Goal: Task Accomplishment & Management: Manage account settings

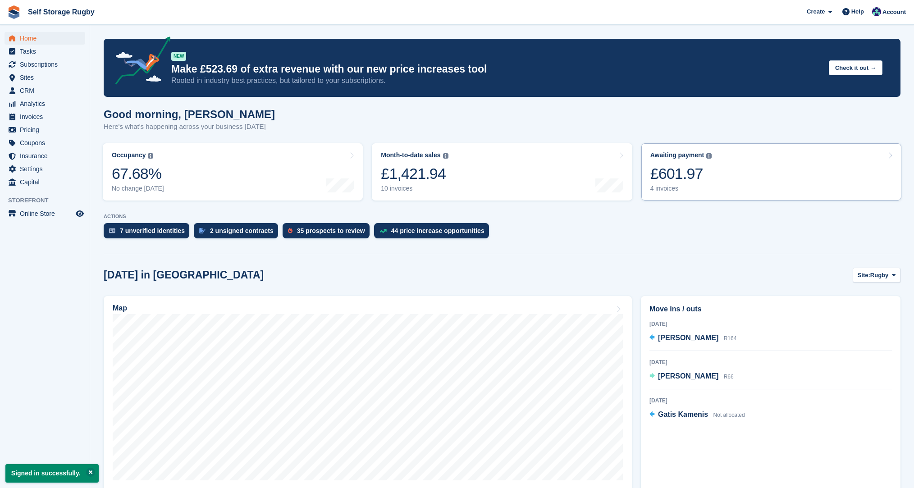
click at [657, 179] on div "£601.97" at bounding box center [681, 173] width 62 height 18
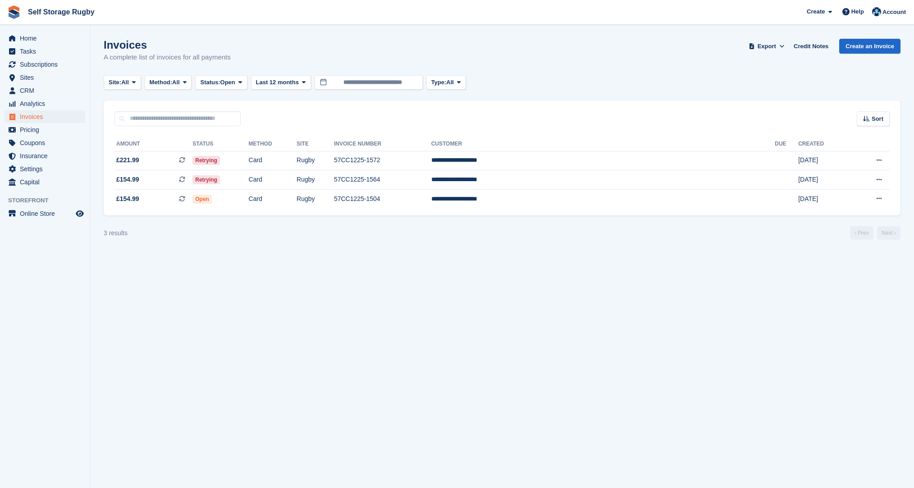
click at [576, 234] on div "3 results ‹ Prev Next ›" at bounding box center [502, 233] width 797 height 14
click at [248, 177] on td "Retrying" at bounding box center [220, 179] width 56 height 19
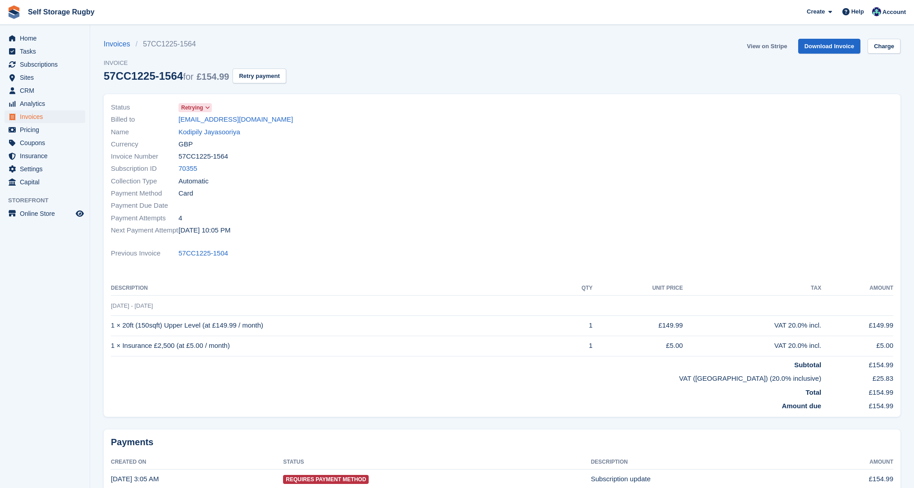
click at [766, 47] on link "View on Stripe" at bounding box center [766, 46] width 47 height 15
click at [218, 131] on link "Kodipily Jayasooriya" at bounding box center [209, 132] width 62 height 10
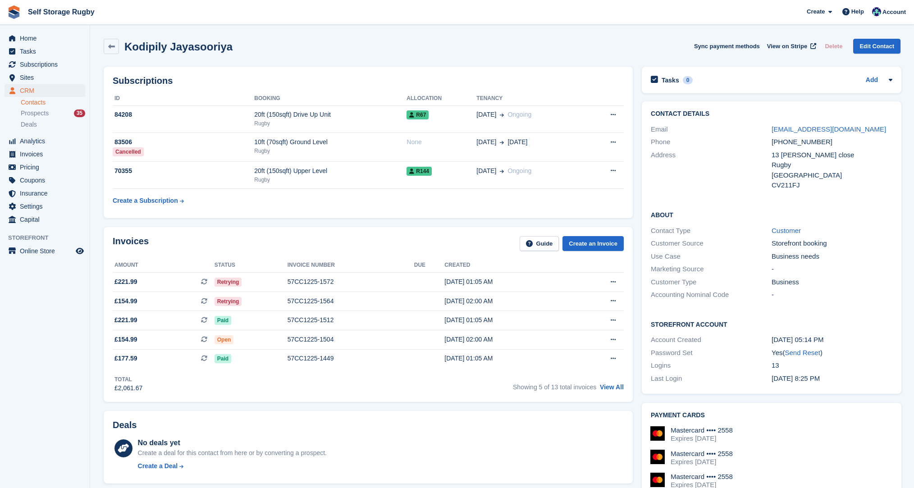
click at [636, 258] on div "Invoices Guide Create an Invoice Amount Status Invoice number Due Created £221.…" at bounding box center [368, 315] width 538 height 184
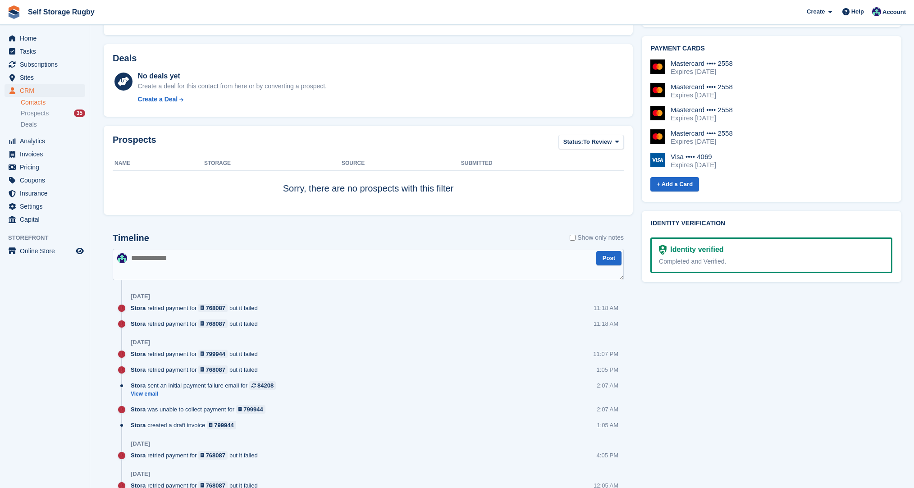
scroll to position [315, 0]
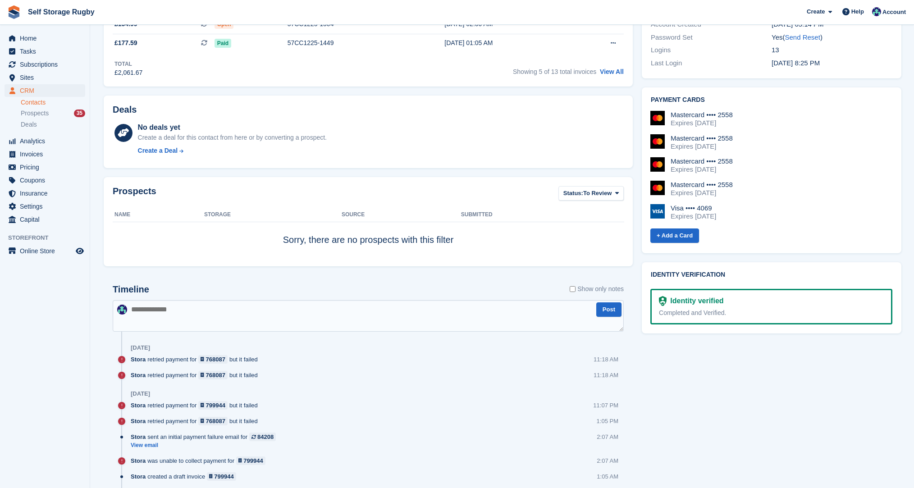
click at [351, 319] on textarea at bounding box center [368, 316] width 511 height 32
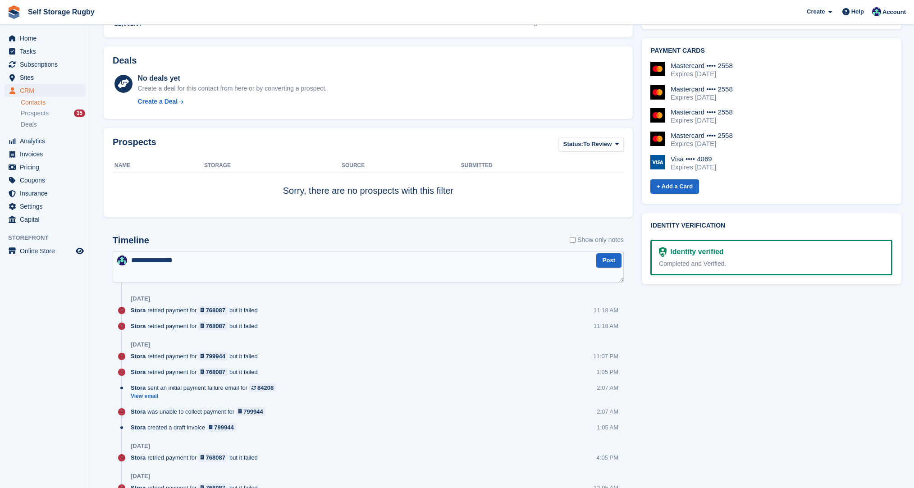
scroll to position [451, 0]
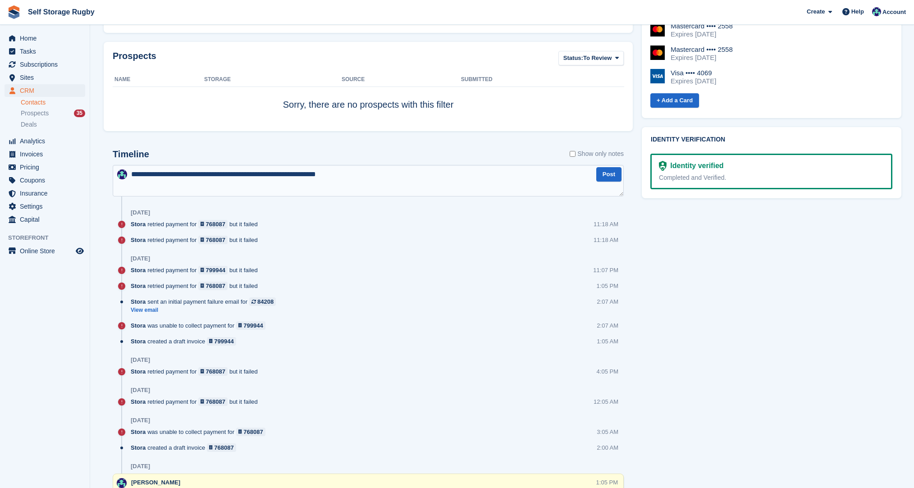
click at [325, 175] on textarea "**********" at bounding box center [368, 181] width 511 height 32
drag, startPoint x: 302, startPoint y: 173, endPoint x: 314, endPoint y: 184, distance: 16.0
click at [302, 176] on textarea "**********" at bounding box center [368, 181] width 511 height 32
type textarea "**********"
click at [609, 174] on button "Post" at bounding box center [608, 174] width 25 height 15
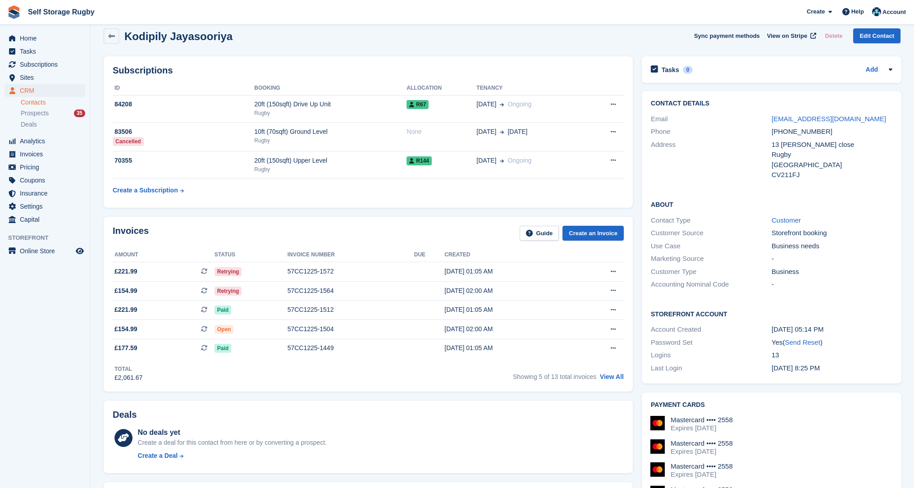
scroll to position [0, 0]
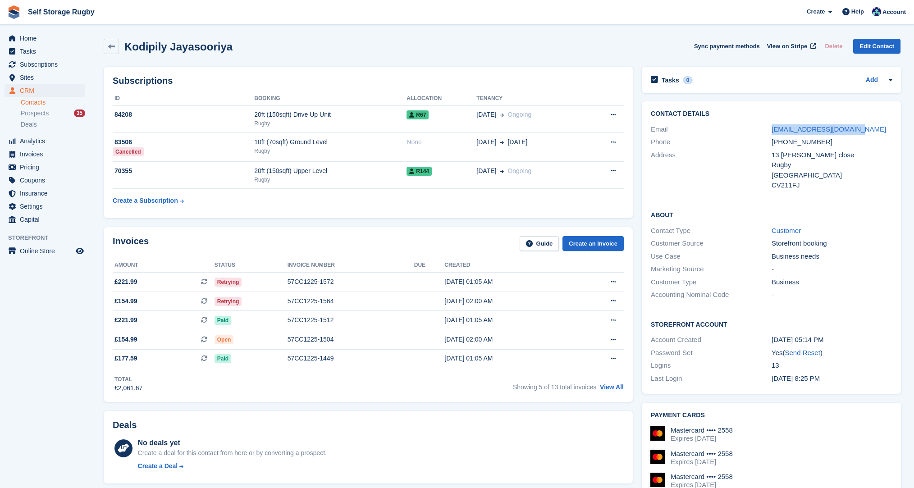
drag, startPoint x: 851, startPoint y: 130, endPoint x: 770, endPoint y: 135, distance: 81.7
click at [770, 135] on div "Email jayasooriya00@gmail.com" at bounding box center [772, 129] width 242 height 13
copy div "jayasooriya00@gmail.com"
click at [148, 48] on h2 "Kodipily Jayasooriya" at bounding box center [178, 47] width 108 height 12
click at [147, 48] on h2 "Kodipily Jayasooriya" at bounding box center [178, 47] width 108 height 12
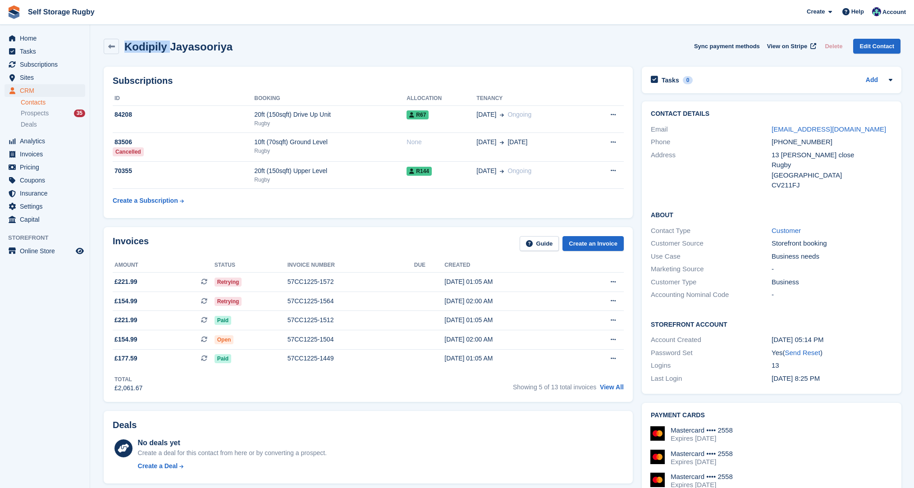
copy h2 "Kodipily"
click at [499, 42] on div "Kodipily Jayasooriya Sync payment methods View on Stripe Delete Edit Contact" at bounding box center [502, 46] width 797 height 15
drag, startPoint x: 807, startPoint y: 142, endPoint x: 775, endPoint y: 142, distance: 31.1
click at [775, 142] on div "+447366612069" at bounding box center [831, 142] width 121 height 10
copy div "447366612069"
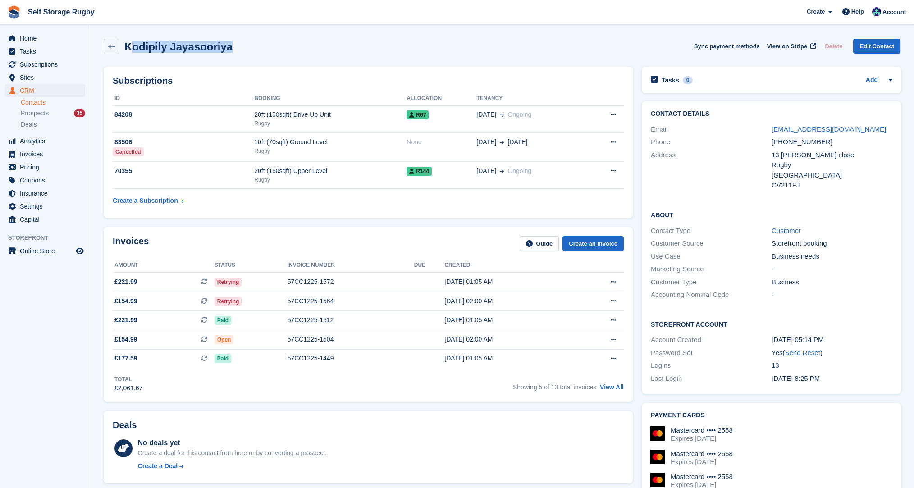
drag, startPoint x: 232, startPoint y: 52, endPoint x: 130, endPoint y: 48, distance: 101.9
click at [130, 48] on div "Kodipily Jayasooriya Sync payment methods View on Stripe Delete Edit Contact" at bounding box center [502, 46] width 797 height 15
click at [129, 48] on h2 "Kodipily Jayasooriya" at bounding box center [178, 47] width 108 height 12
drag, startPoint x: 129, startPoint y: 44, endPoint x: 243, endPoint y: 42, distance: 114.5
click at [243, 42] on div "Kodipily Jayasooriya Sync payment methods View on Stripe Delete Edit Contact" at bounding box center [502, 46] width 797 height 15
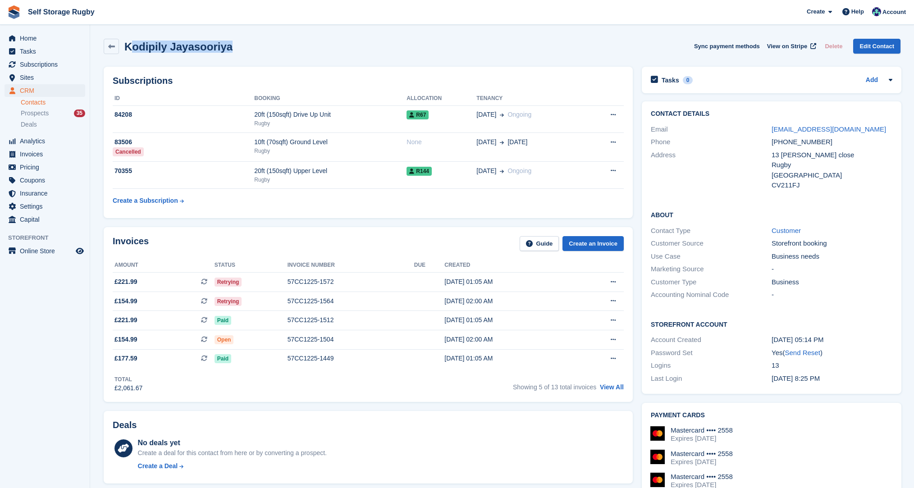
click at [244, 42] on div "Kodipily Jayasooriya Sync payment methods View on Stripe Delete Edit Contact" at bounding box center [502, 46] width 797 height 15
click at [99, 223] on div "Invoices Guide Create an Invoice Amount Status Invoice number Due Created £221.…" at bounding box center [368, 315] width 538 height 184
click at [102, 136] on div "Subscriptions ID Booking Allocation Tenancy 84208 20ft (150sqft) Drive Up Unit …" at bounding box center [368, 142] width 538 height 160
click at [430, 43] on div "Kodipily Jayasooriya Sync payment methods View on Stripe Delete Edit Contact" at bounding box center [502, 46] width 797 height 15
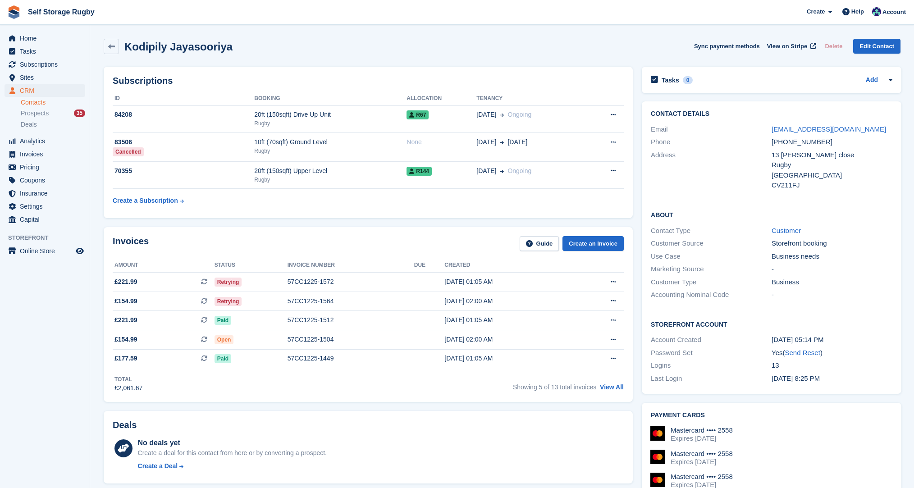
click at [89, 223] on li "Capital" at bounding box center [45, 219] width 90 height 13
click at [37, 115] on span "Prospects" at bounding box center [35, 113] width 28 height 9
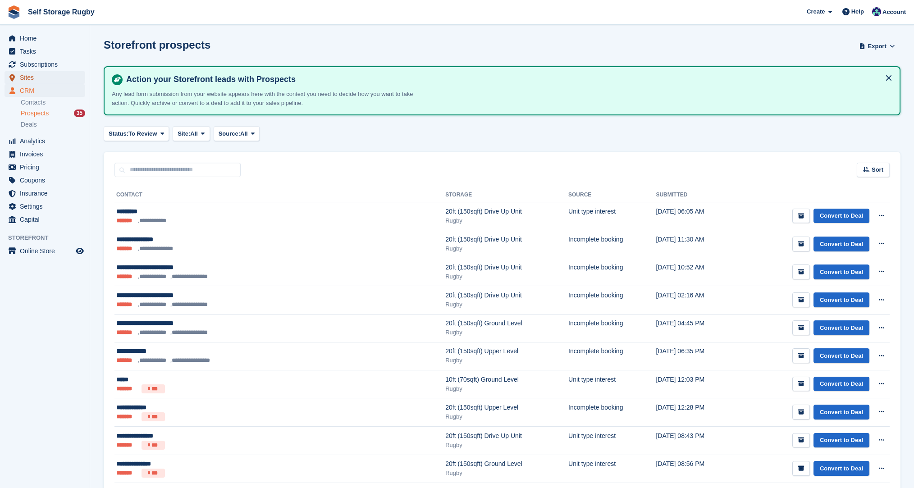
click at [27, 82] on span "Sites" at bounding box center [47, 77] width 54 height 13
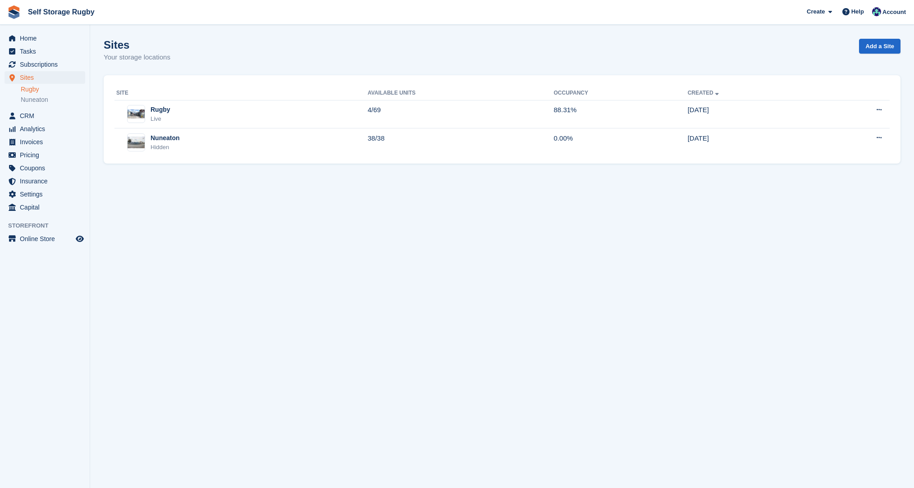
click at [29, 93] on link "Rugby" at bounding box center [53, 89] width 64 height 9
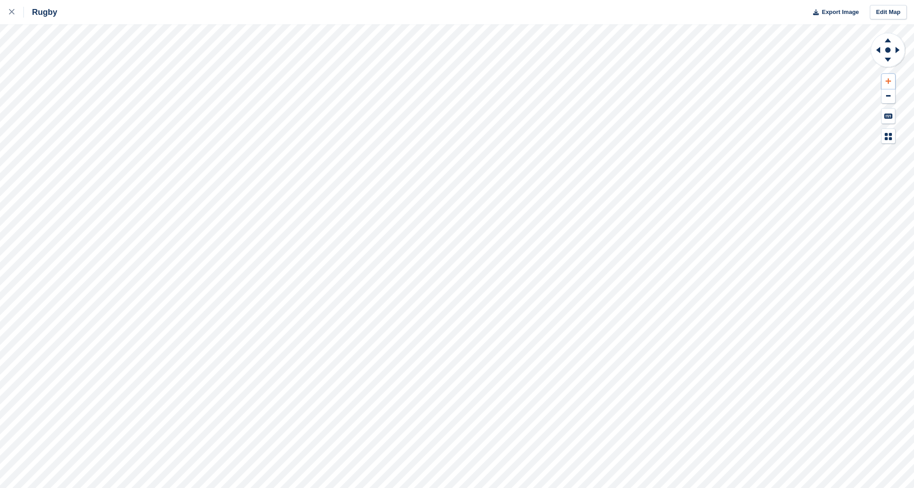
click at [892, 83] on button at bounding box center [888, 81] width 14 height 15
click at [891, 83] on button at bounding box center [888, 81] width 14 height 15
click at [13, 14] on icon at bounding box center [11, 11] width 5 height 5
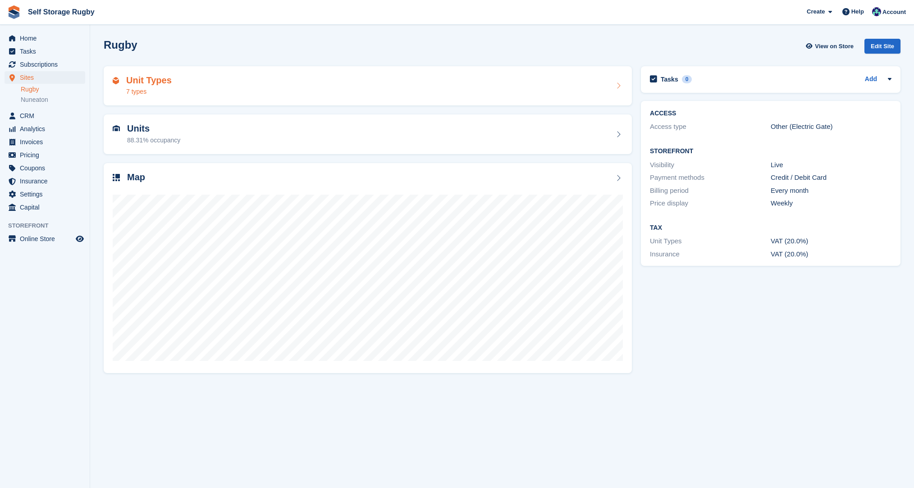
click at [185, 90] on div "Unit Types 7 types" at bounding box center [368, 86] width 510 height 22
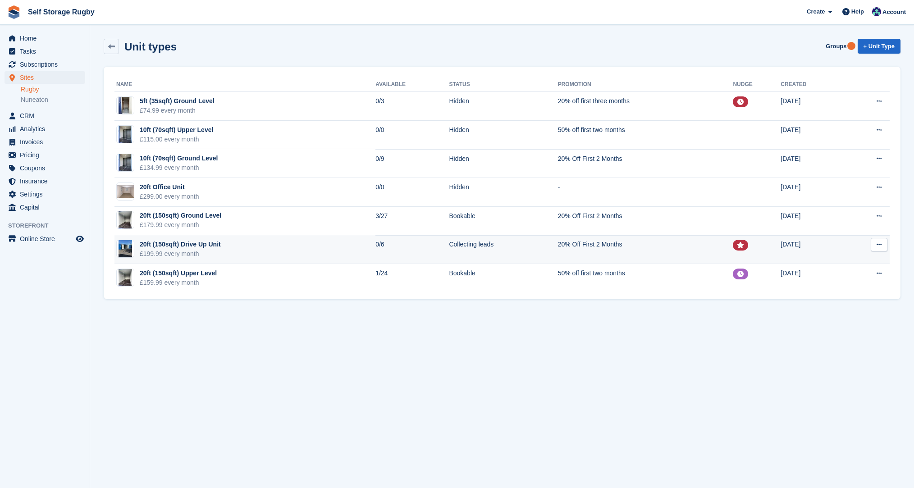
click at [850, 247] on td "Edit unit type View on Store" at bounding box center [867, 249] width 46 height 29
click at [878, 246] on icon at bounding box center [878, 245] width 5 height 6
click at [853, 262] on p "Edit unit type" at bounding box center [844, 262] width 78 height 12
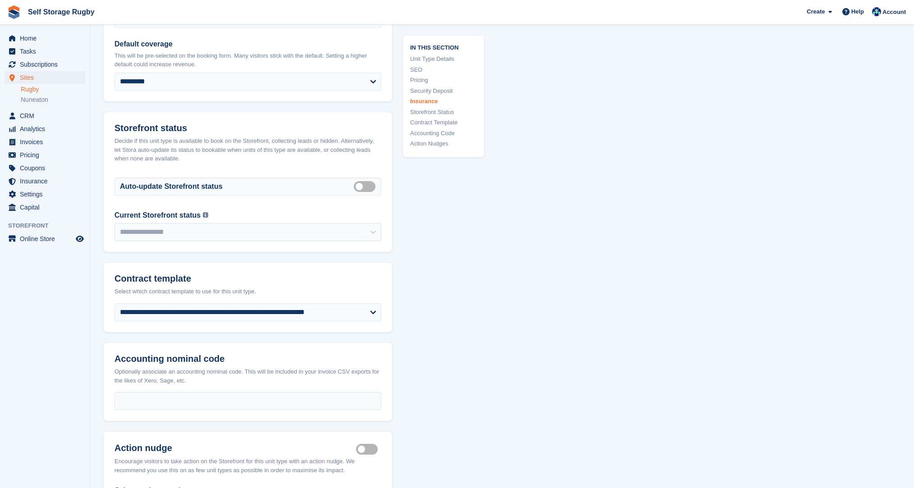
scroll to position [1397, 0]
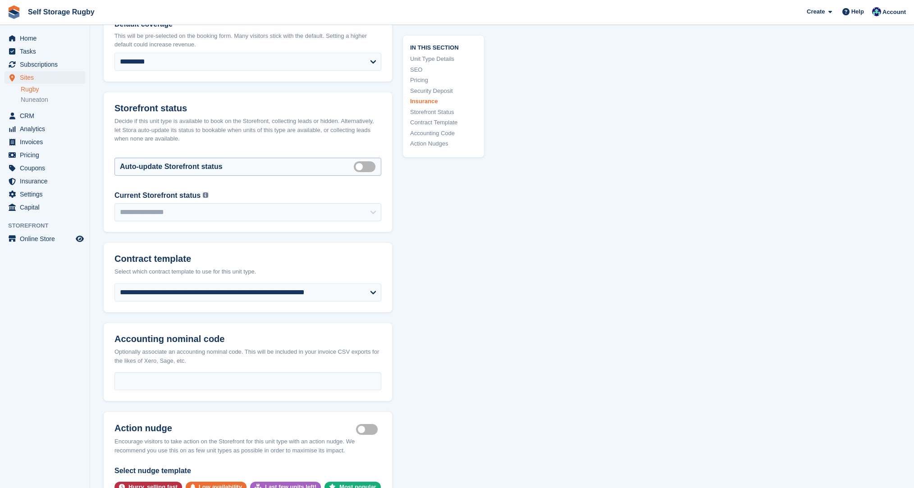
click at [361, 166] on label "Auto manage storefront status" at bounding box center [366, 166] width 25 height 1
click at [332, 203] on select "**********" at bounding box center [247, 212] width 267 height 18
select select "******"
click at [114, 203] on select "**********" at bounding box center [247, 212] width 267 height 18
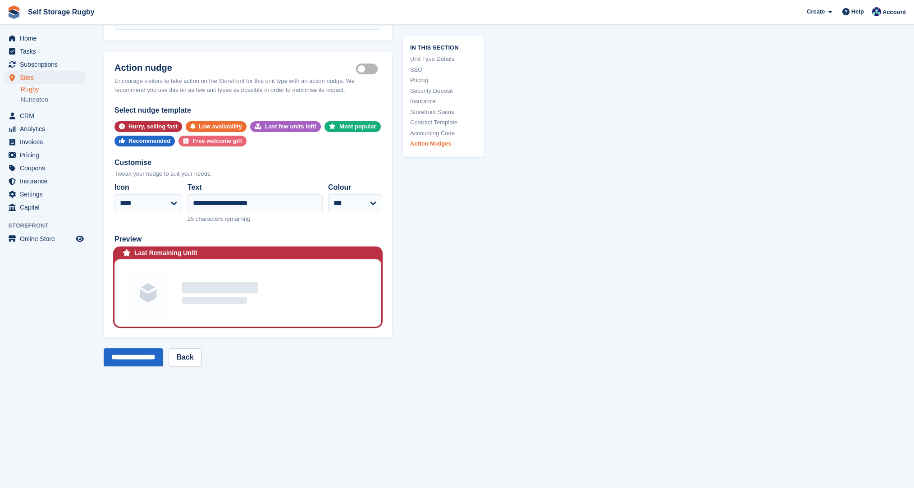
scroll to position [1889, 0]
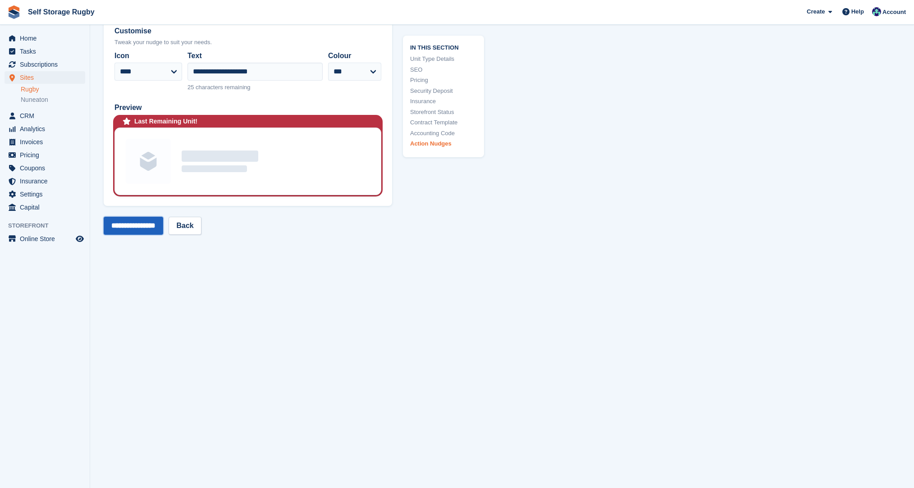
click at [149, 221] on input "**********" at bounding box center [133, 226] width 59 height 18
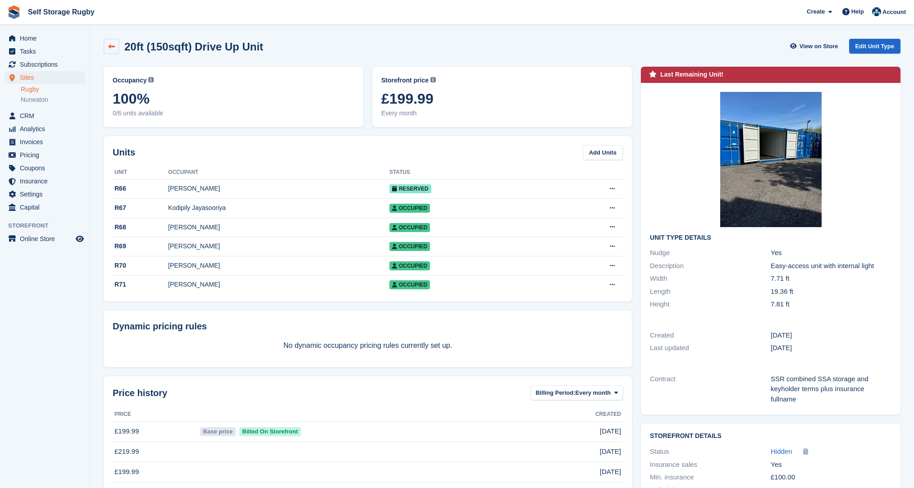
click at [113, 45] on icon at bounding box center [111, 46] width 7 height 7
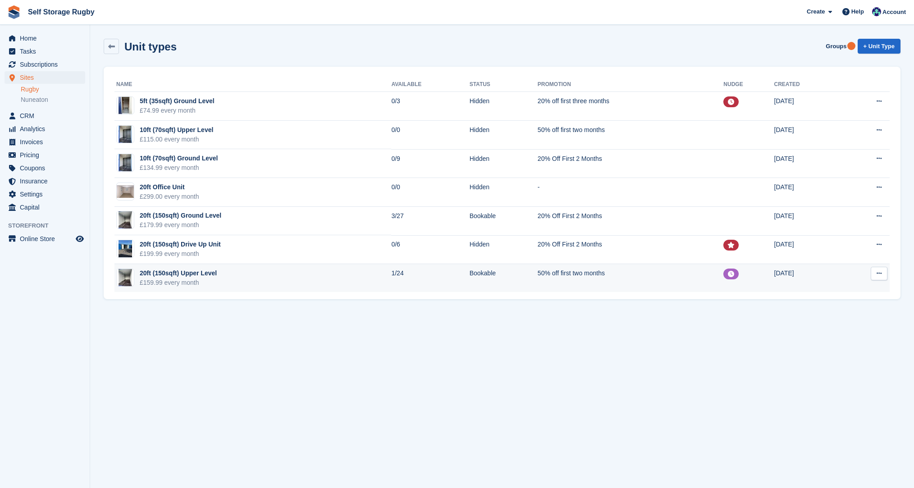
click at [876, 274] on icon at bounding box center [878, 273] width 5 height 6
click at [830, 290] on p "Edit unit type" at bounding box center [844, 291] width 78 height 12
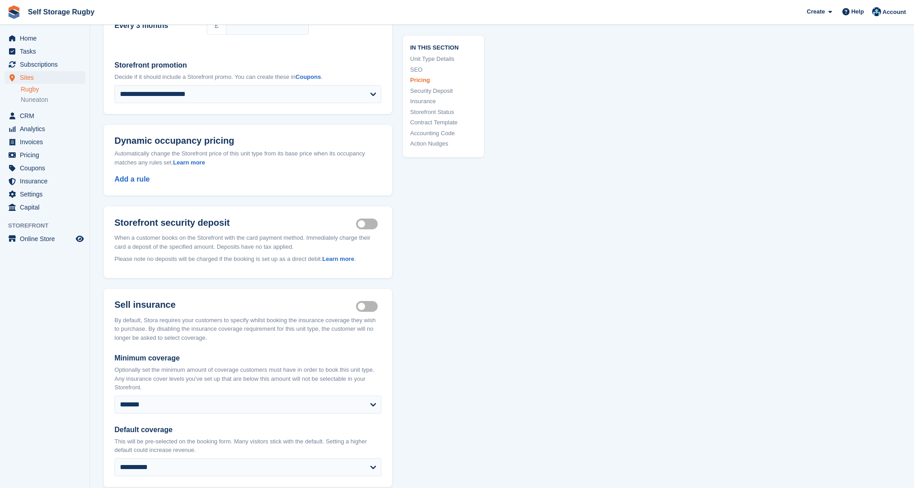
scroll to position [1217, 0]
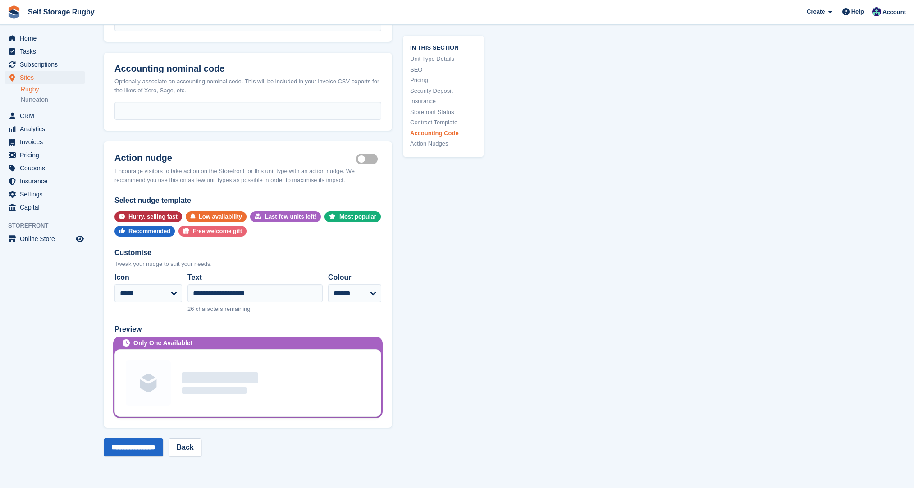
click at [370, 159] on label "Is active" at bounding box center [368, 159] width 25 height 1
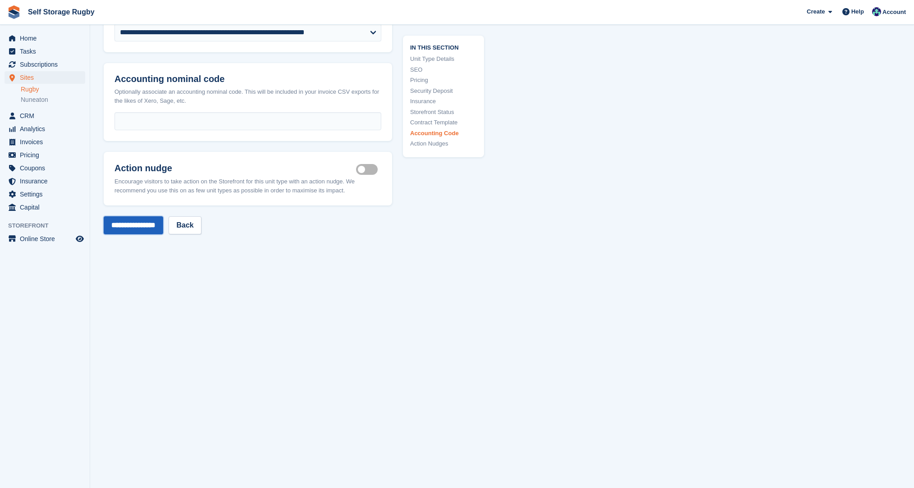
click at [141, 216] on input "**********" at bounding box center [133, 225] width 59 height 18
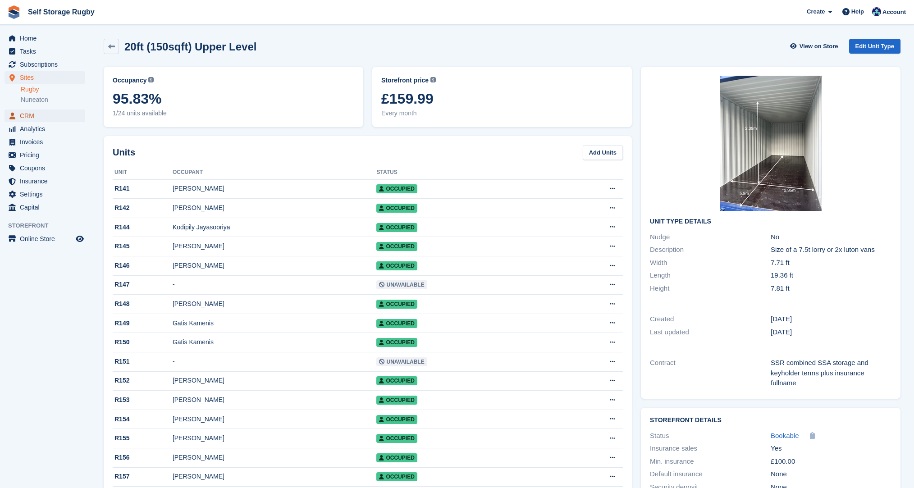
click at [27, 112] on span "CRM" at bounding box center [47, 115] width 54 height 13
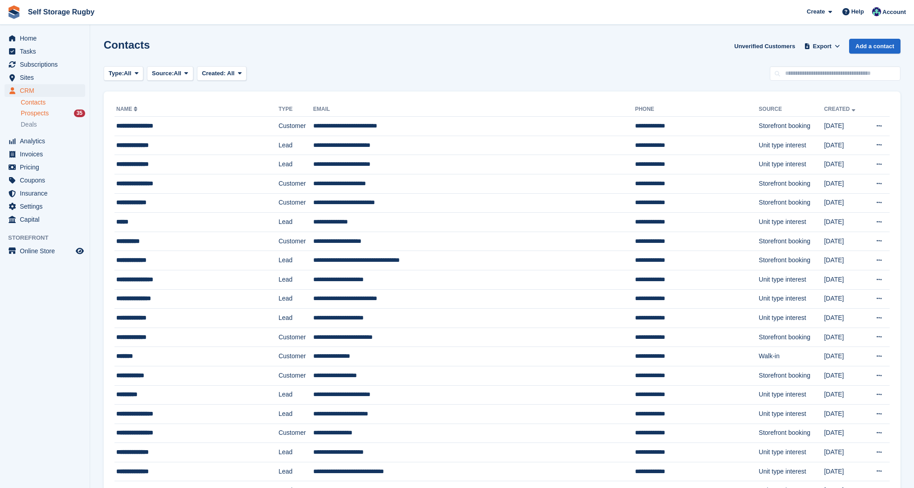
click at [39, 118] on link "Prospects 35" at bounding box center [53, 113] width 64 height 9
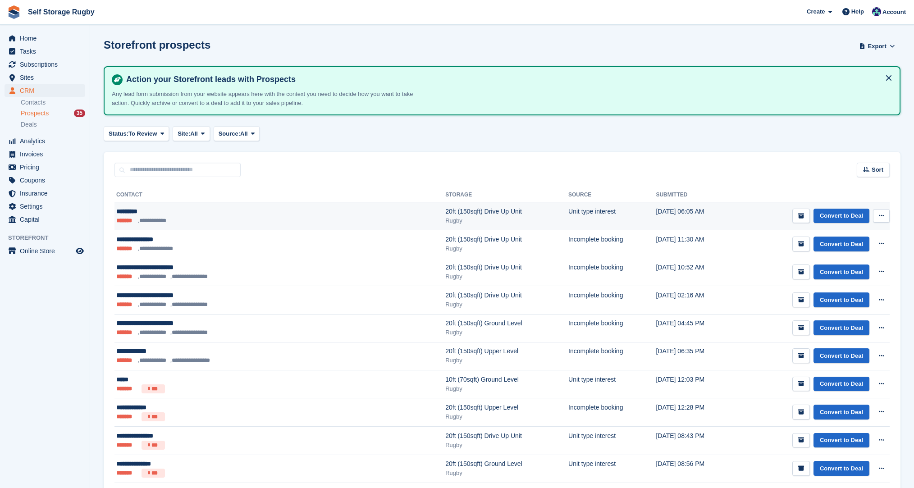
click at [196, 217] on ul "**********" at bounding box center [218, 220] width 205 height 9
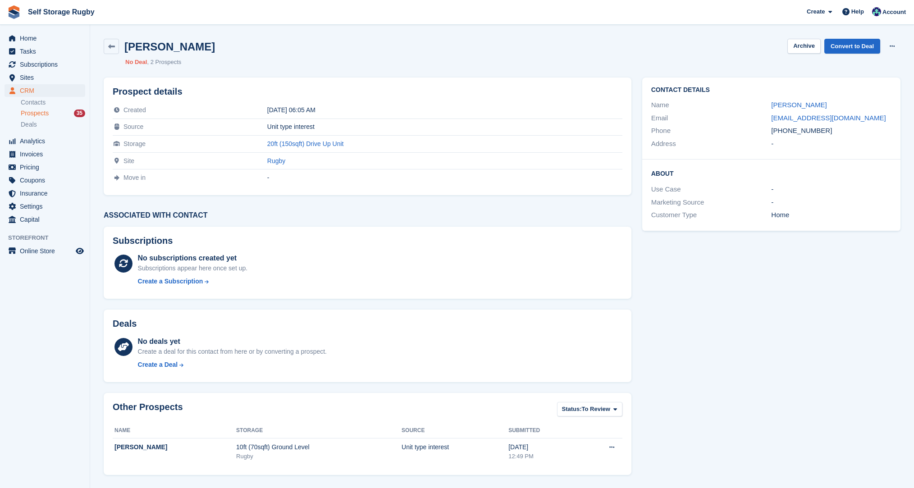
scroll to position [0, 0]
drag, startPoint x: 860, startPoint y: 120, endPoint x: 772, endPoint y: 123, distance: 87.5
click at [772, 123] on div "Email emma.toal79@hotmail.co.uk" at bounding box center [771, 117] width 240 height 13
drag, startPoint x: 772, startPoint y: 123, endPoint x: 780, endPoint y: 116, distance: 10.2
copy link "emma.toal79@hotmail.co.uk"
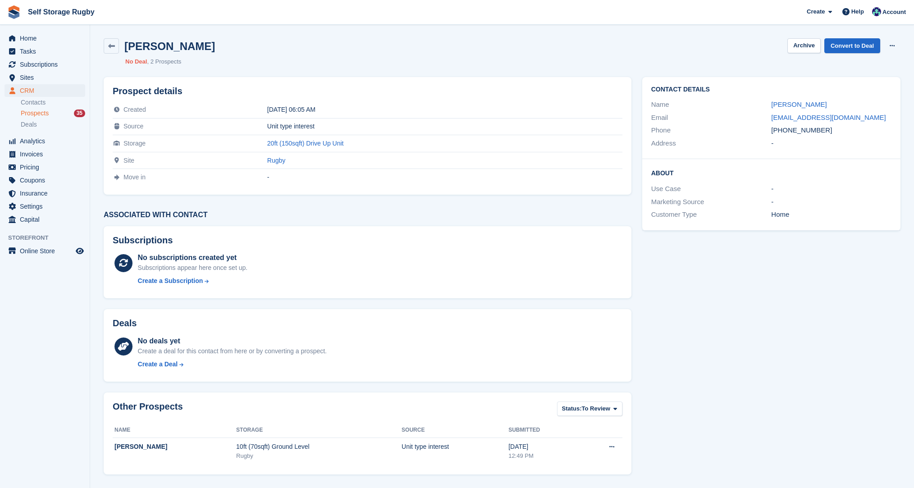
click at [156, 308] on div "Deals No deals yet Create a deal for this contact from here or by converting a …" at bounding box center [367, 345] width 538 height 83
click at [100, 303] on div "Subscriptions No subscriptions created yet Subscriptions appear here once set u…" at bounding box center [367, 262] width 538 height 83
click at [95, 303] on section "Emma Toal Archive Convert to Deal Delete prospect No Deal 2 Prospects Prospect …" at bounding box center [502, 244] width 824 height 488
click at [99, 303] on div "Subscriptions No subscriptions created yet Subscriptions appear here once set u…" at bounding box center [367, 262] width 538 height 83
click at [140, 451] on div "[PERSON_NAME]" at bounding box center [175, 446] width 122 height 9
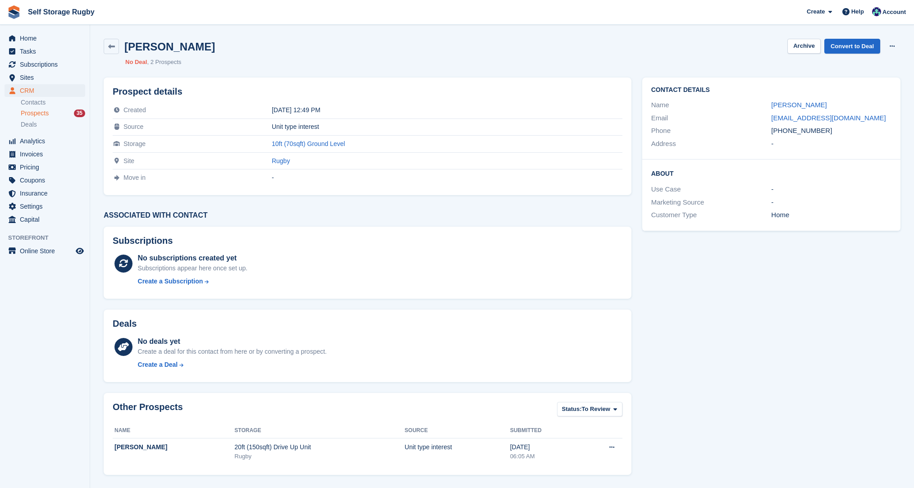
click at [463, 304] on div "Deals No deals yet Create a deal for this contact from here or by converting a …" at bounding box center [367, 345] width 538 height 83
click at [113, 48] on icon at bounding box center [111, 46] width 7 height 7
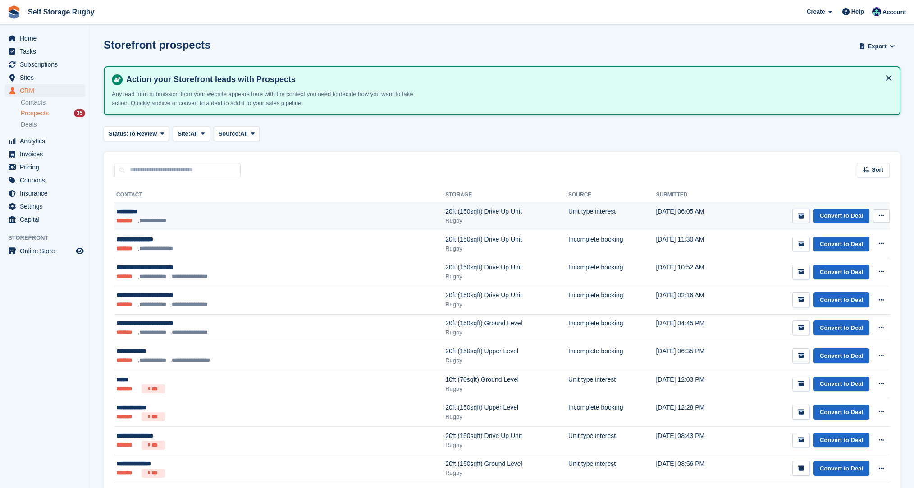
click at [181, 215] on div "*********" at bounding box center [218, 211] width 205 height 9
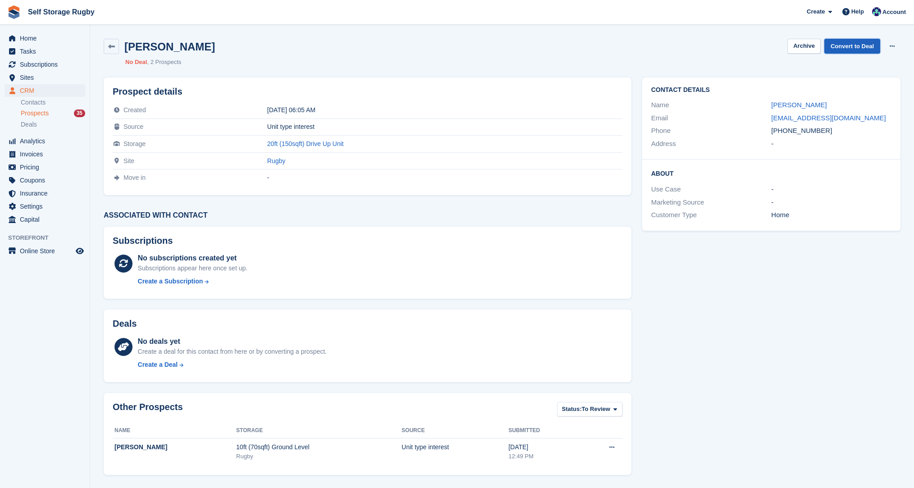
click at [859, 47] on link "Convert to Deal" at bounding box center [852, 46] width 56 height 15
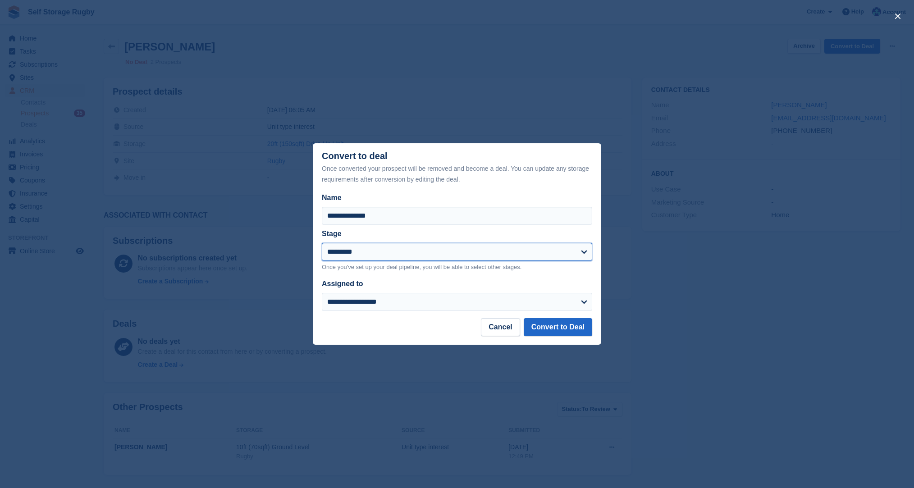
click at [378, 255] on select "*********" at bounding box center [457, 252] width 270 height 18
click at [322, 243] on select "*********" at bounding box center [457, 252] width 270 height 18
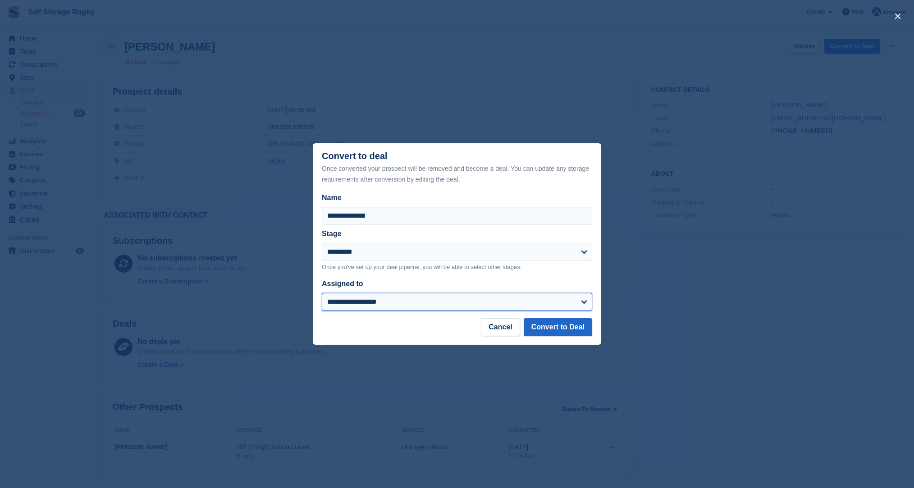
click at [378, 309] on select "**********" at bounding box center [457, 302] width 270 height 18
select select "****"
click at [322, 294] on select "**********" at bounding box center [457, 302] width 270 height 18
click at [543, 330] on button "Convert to Deal" at bounding box center [558, 327] width 68 height 18
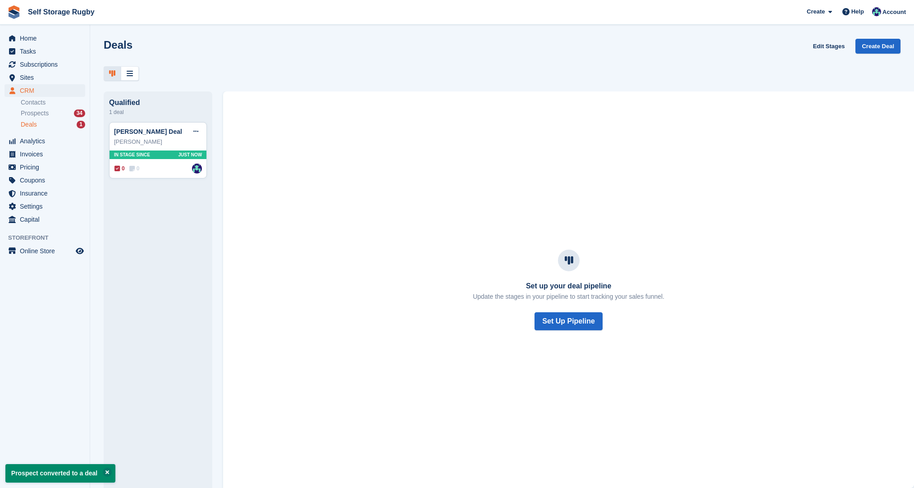
click at [194, 230] on div "[PERSON_NAME] Deal Edit deal [PERSON_NAME] as won [PERSON_NAME] as lost Delete …" at bounding box center [158, 301] width 98 height 359
click at [178, 142] on div "[PERSON_NAME]" at bounding box center [158, 141] width 88 height 9
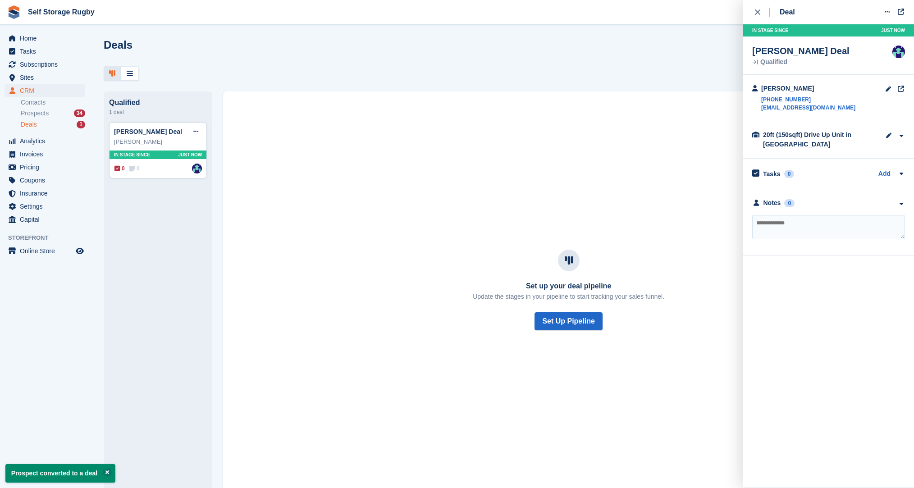
click at [447, 227] on div "Set up your deal pipeline Update the stages in your pipeline to start tracking …" at bounding box center [568, 289] width 669 height 169
click at [179, 223] on div "[PERSON_NAME] Deal Edit deal [PERSON_NAME] as won [PERSON_NAME] as lost Delete …" at bounding box center [158, 301] width 98 height 359
click at [553, 324] on button "Set Up Pipeline" at bounding box center [568, 321] width 68 height 18
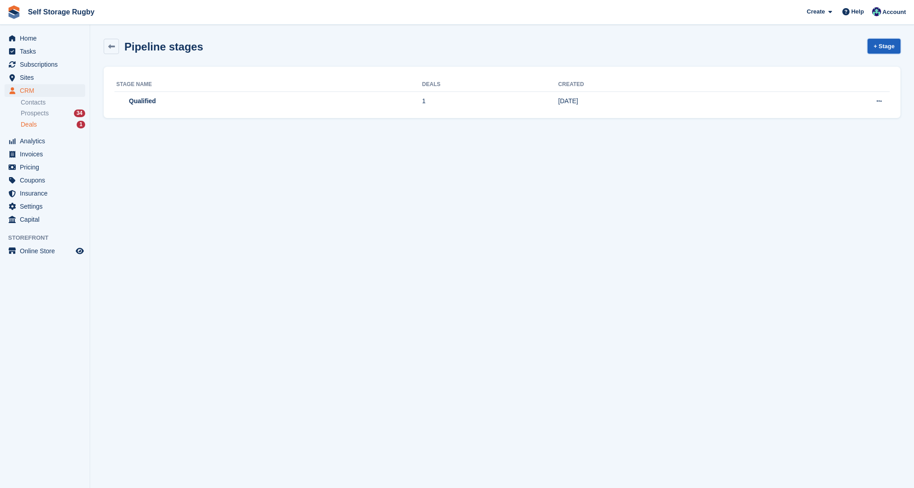
click at [888, 46] on link "+ Stage" at bounding box center [883, 46] width 33 height 15
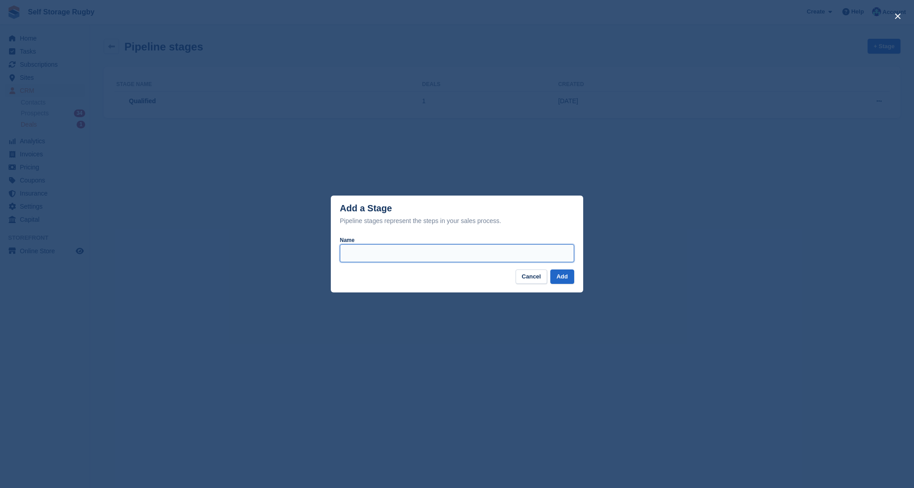
click at [416, 251] on input "Name" at bounding box center [457, 253] width 234 height 18
type input "**********"
click at [550, 269] on button "Add" at bounding box center [562, 276] width 24 height 15
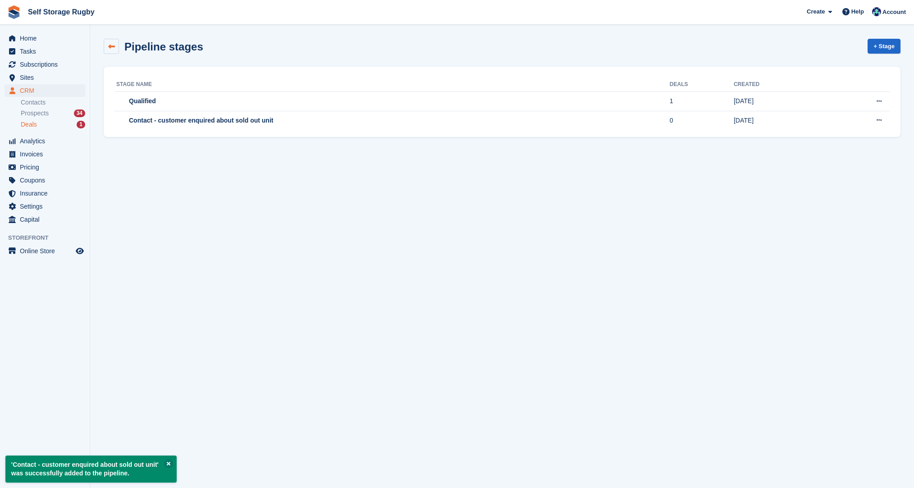
click at [114, 49] on icon at bounding box center [111, 46] width 7 height 7
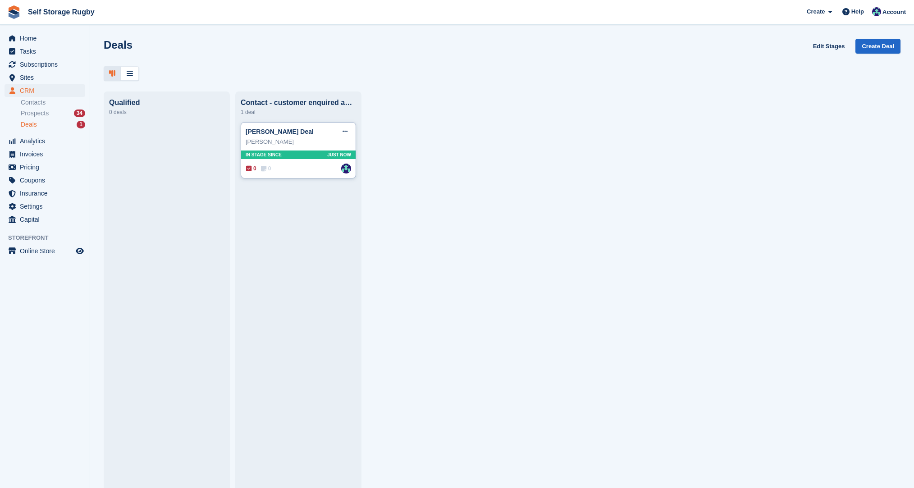
click at [276, 146] on div "[PERSON_NAME]" at bounding box center [298, 141] width 105 height 9
click at [329, 135] on div "[PERSON_NAME] Deal Edit deal [PERSON_NAME] as won [PERSON_NAME] as lost Delete …" at bounding box center [298, 132] width 105 height 14
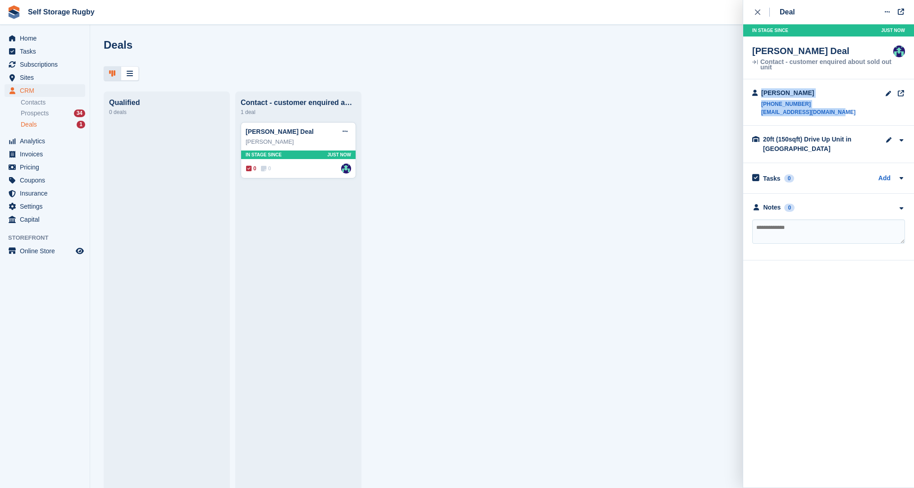
drag, startPoint x: 833, startPoint y: 113, endPoint x: 758, endPoint y: 116, distance: 74.9
click at [755, 115] on div "[PERSON_NAME] [PHONE_NUMBER] [EMAIL_ADDRESS][DOMAIN_NAME]" at bounding box center [828, 102] width 171 height 46
click at [758, 116] on div "[PERSON_NAME] [PHONE_NUMBER] [EMAIL_ADDRESS][DOMAIN_NAME]" at bounding box center [803, 102] width 103 height 28
drag, startPoint x: 840, startPoint y: 113, endPoint x: 762, endPoint y: 116, distance: 78.0
click at [762, 116] on div "[PERSON_NAME] [PHONE_NUMBER] [EMAIL_ADDRESS][DOMAIN_NAME]" at bounding box center [828, 102] width 171 height 46
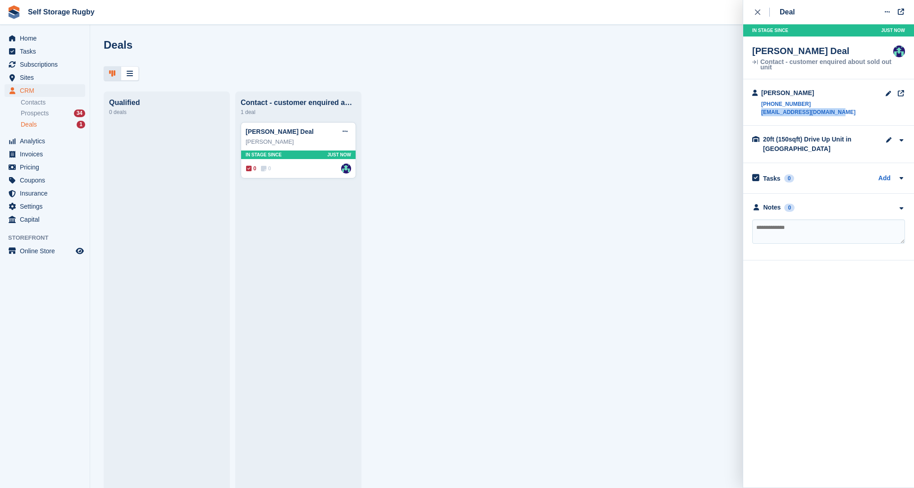
copy link "[EMAIL_ADDRESS][DOMAIN_NAME]"
